Goal: Task Accomplishment & Management: Use online tool/utility

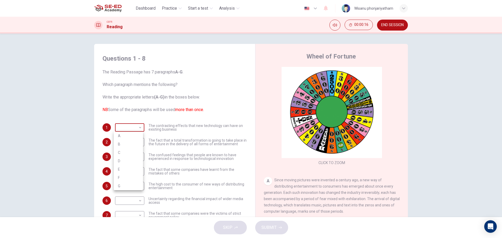
click at [129, 128] on body "This site uses cookies, as explained in our Privacy Policy . If you agree to th…" at bounding box center [251, 119] width 502 height 238
click at [129, 128] on div at bounding box center [251, 119] width 502 height 238
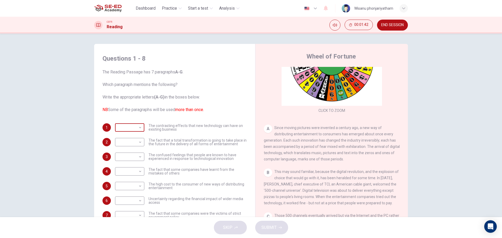
click at [128, 128] on body "This site uses cookies, as explained in our Privacy Policy . If you agree to th…" at bounding box center [251, 119] width 502 height 238
click at [127, 135] on li "A" at bounding box center [128, 136] width 29 height 8
type input "A"
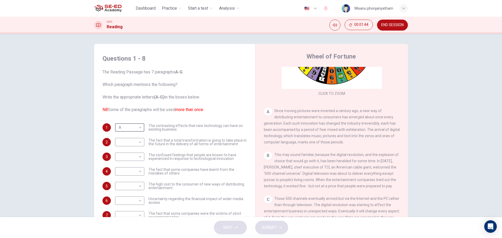
scroll to position [78, 0]
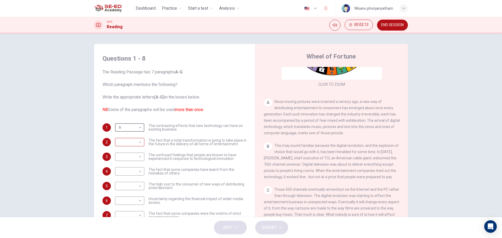
click at [125, 144] on body "This site uses cookies, as explained in our Privacy Policy . If you agree to th…" at bounding box center [251, 119] width 502 height 238
click at [121, 158] on li "B" at bounding box center [128, 159] width 29 height 8
type input "B"
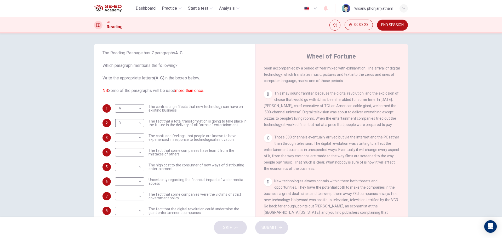
scroll to position [19, 0]
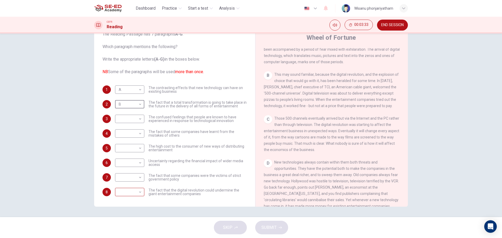
click at [127, 190] on body "This site uses cookies, as explained in our Privacy Policy . If you agree to th…" at bounding box center [251, 119] width 502 height 238
click at [129, 196] on li "C" at bounding box center [128, 196] width 29 height 8
type input "C"
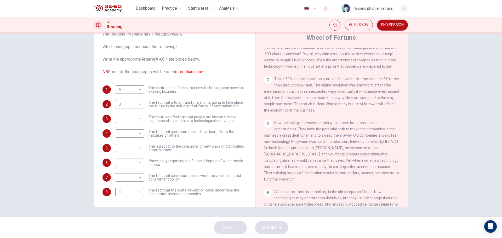
scroll to position [183, 0]
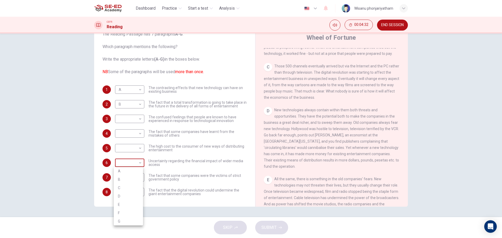
click at [126, 161] on body "This site uses cookies, as explained in our Privacy Policy . If you agree to th…" at bounding box center [251, 119] width 502 height 238
click at [118, 197] on li "D" at bounding box center [128, 196] width 29 height 8
type input "D"
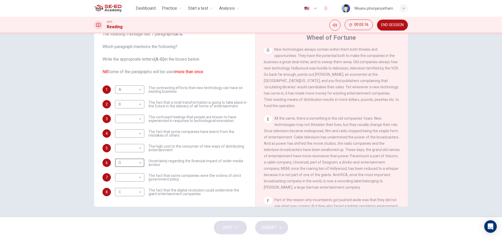
scroll to position [270, 0]
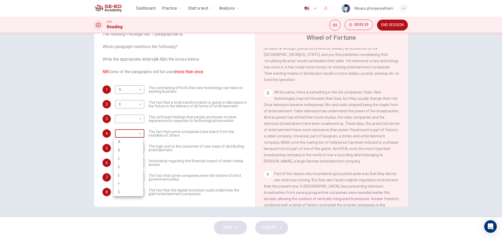
click at [127, 137] on body "This site uses cookies, as explained in our Privacy Policy . If you agree to th…" at bounding box center [251, 119] width 502 height 238
click at [162, 129] on div at bounding box center [251, 119] width 502 height 238
click at [131, 134] on body "This site uses cookies, as explained in our Privacy Policy . If you agree to th…" at bounding box center [251, 119] width 502 height 238
click at [123, 174] on li "E" at bounding box center [128, 175] width 29 height 8
type input "E"
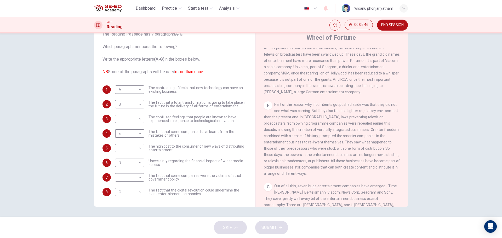
scroll to position [348, 0]
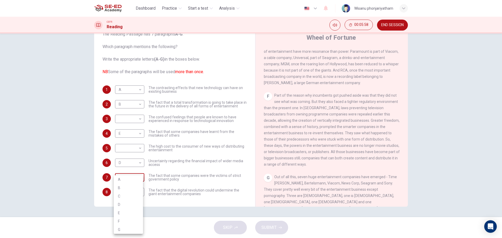
click at [129, 176] on body "This site uses cookies, as explained in our Privacy Policy . If you agree to th…" at bounding box center [251, 119] width 502 height 238
click at [124, 218] on li "F" at bounding box center [128, 221] width 29 height 8
type input "F"
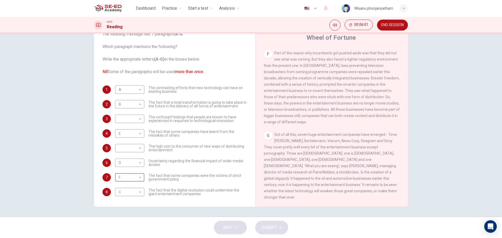
scroll to position [400, 0]
click at [129, 149] on body "This site uses cookies, as explained in our Privacy Policy . If you agree to th…" at bounding box center [251, 119] width 502 height 238
click at [122, 209] on li "G" at bounding box center [128, 207] width 29 height 8
type input "G"
click at [130, 119] on body "This site uses cookies, as explained in our Privacy Policy . If you agree to th…" at bounding box center [251, 119] width 502 height 238
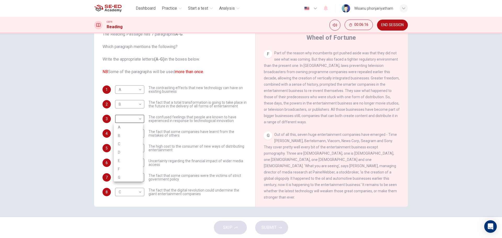
click at [127, 179] on li "G" at bounding box center [128, 177] width 29 height 8
type input "G"
click at [279, 229] on icon "button" at bounding box center [280, 227] width 3 height 3
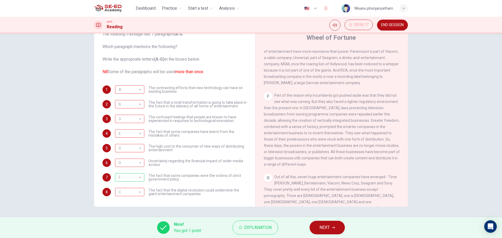
scroll to position [322, 0]
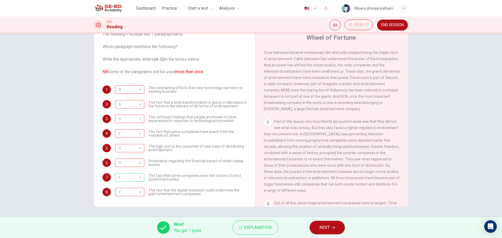
click at [328, 228] on span "NEXT" at bounding box center [324, 227] width 10 height 7
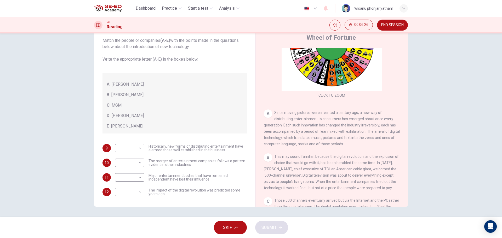
scroll to position [52, 0]
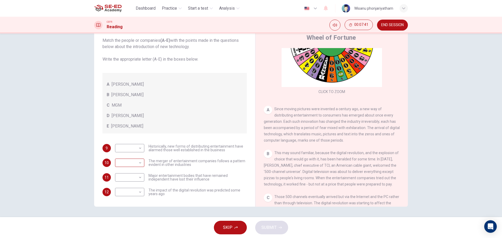
click at [124, 163] on body "This site uses cookies, as explained in our Privacy Policy . If you agree to th…" at bounding box center [251, 119] width 502 height 238
click at [211, 162] on div at bounding box center [251, 119] width 502 height 238
click at [129, 196] on body "This site uses cookies, as explained in our Privacy Policy . If you agree to th…" at bounding box center [251, 119] width 502 height 238
click at [125, 198] on li "A" at bounding box center [128, 196] width 29 height 8
type input "A"
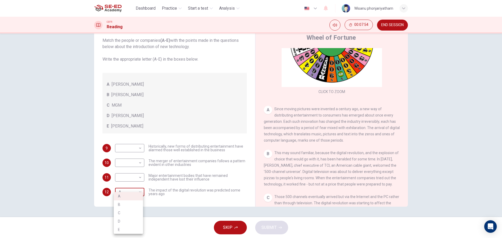
click at [118, 194] on body "This site uses cookies, as explained in our Privacy Policy . If you agree to th…" at bounding box center [251, 119] width 502 height 238
click at [237, 169] on div at bounding box center [251, 119] width 502 height 238
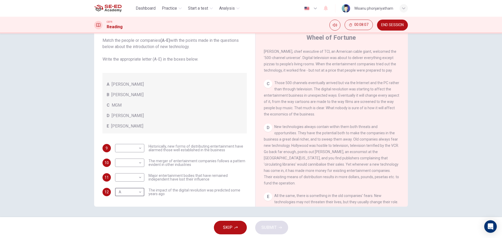
scroll to position [183, 0]
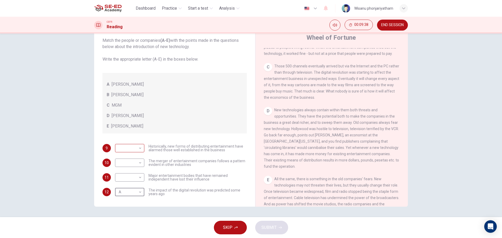
click at [128, 147] on body "This site uses cookies, as explained in our Privacy Policy . If you agree to th…" at bounding box center [251, 119] width 502 height 238
click at [124, 163] on li "B" at bounding box center [128, 165] width 29 height 8
type input "B"
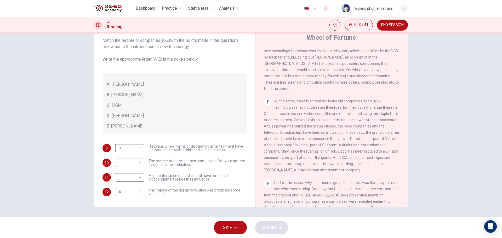
scroll to position [261, 0]
click at [121, 165] on body "This site uses cookies, as explained in our Privacy Policy . If you agree to th…" at bounding box center [251, 119] width 502 height 238
click at [119, 196] on li "D" at bounding box center [128, 196] width 29 height 8
type input "D"
click at [123, 192] on body "This site uses cookies, as explained in our Privacy Policy . If you agree to th…" at bounding box center [251, 119] width 502 height 238
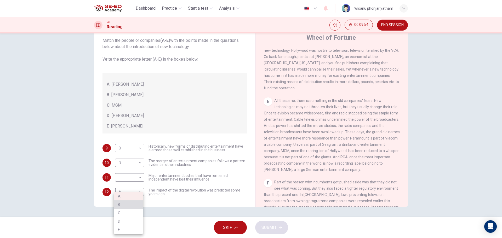
click at [123, 203] on li "B" at bounding box center [128, 205] width 29 height 8
type input "B"
click at [124, 145] on body "This site uses cookies, as explained in our Privacy Policy . If you agree to th…" at bounding box center [251, 119] width 502 height 238
click at [121, 174] on li "C" at bounding box center [128, 173] width 29 height 8
type input "C"
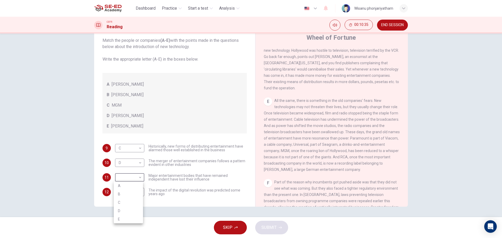
click at [126, 179] on body "This site uses cookies, as explained in our Privacy Policy . If you agree to th…" at bounding box center [251, 119] width 502 height 238
click at [121, 219] on li "E" at bounding box center [128, 219] width 29 height 8
type input "E"
click at [271, 228] on span "SUBMIT" at bounding box center [268, 227] width 15 height 7
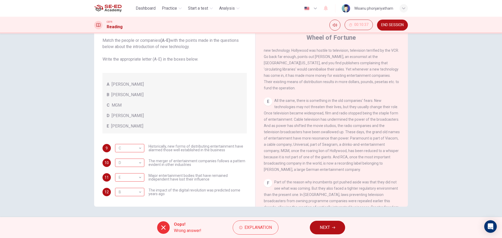
click at [388, 27] on button "END SESSION" at bounding box center [392, 25] width 31 height 11
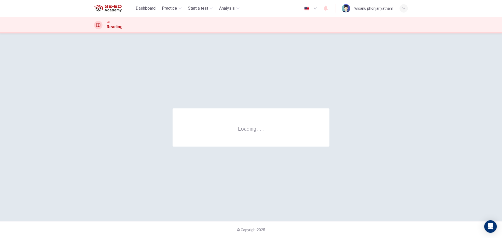
scroll to position [0, 0]
